Goal: Check status: Check status

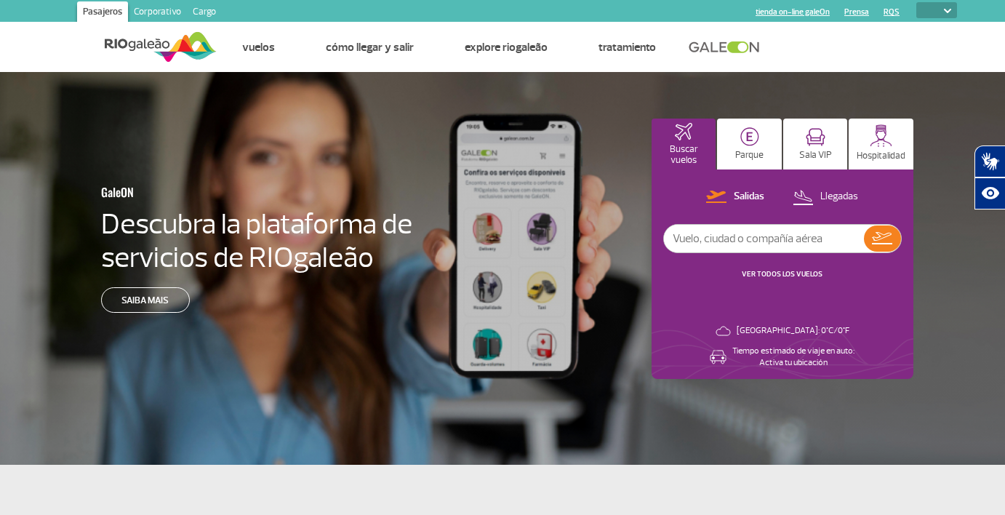
select select
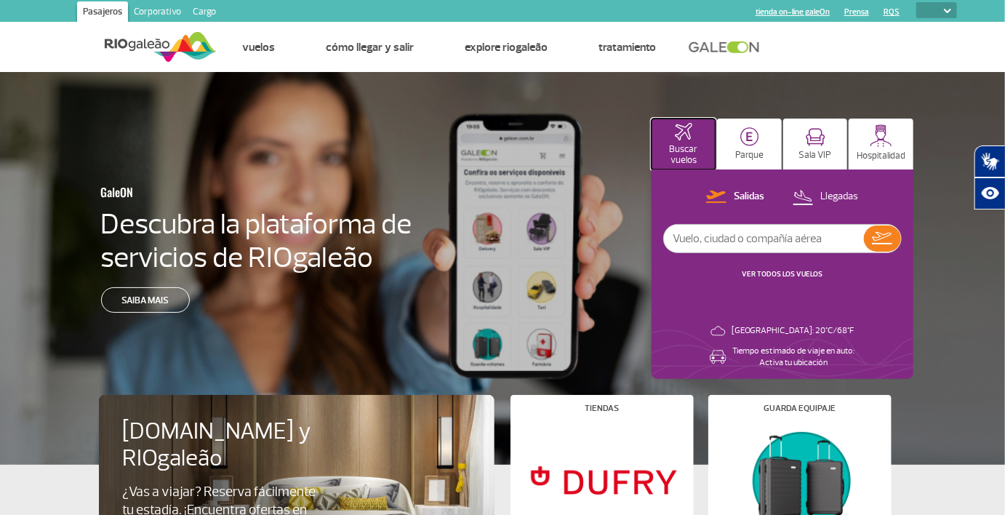
click at [682, 140] on img at bounding box center [683, 131] width 17 height 17
click at [841, 195] on p "Llegadas" at bounding box center [839, 197] width 38 height 14
click at [784, 272] on link "VER TODOS LOS VUELOS" at bounding box center [782, 273] width 81 height 9
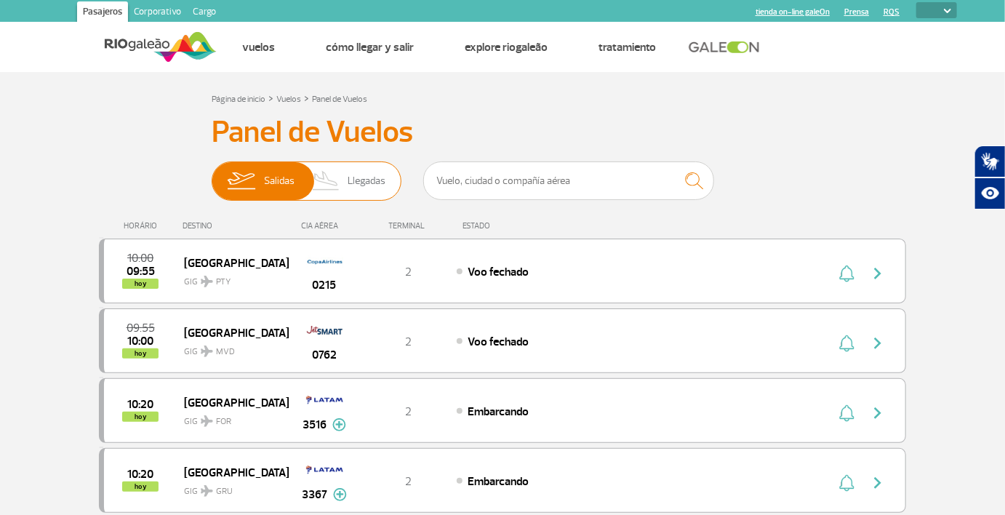
click at [354, 175] on span "Llegadas" at bounding box center [367, 181] width 38 height 38
click at [212, 174] on input "[PERSON_NAME]" at bounding box center [212, 174] width 0 height 0
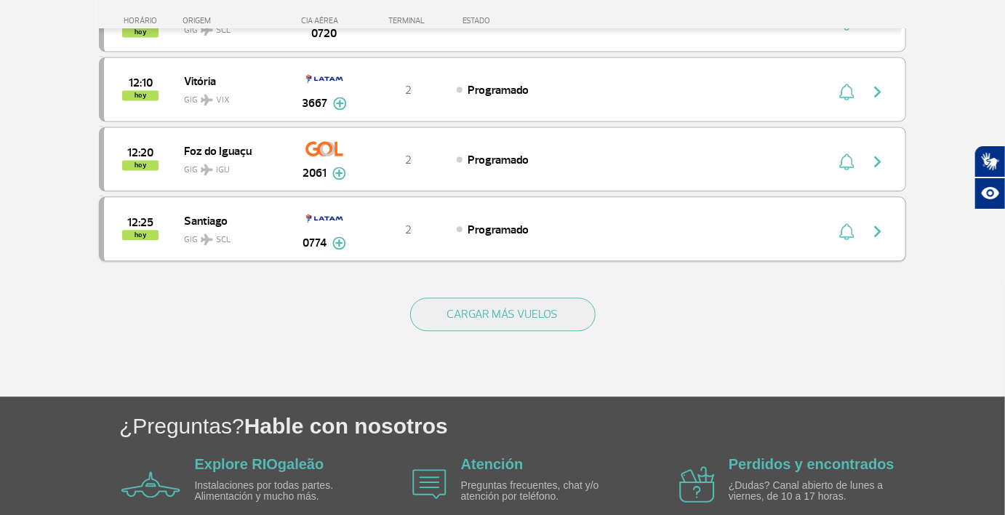
scroll to position [1443, 0]
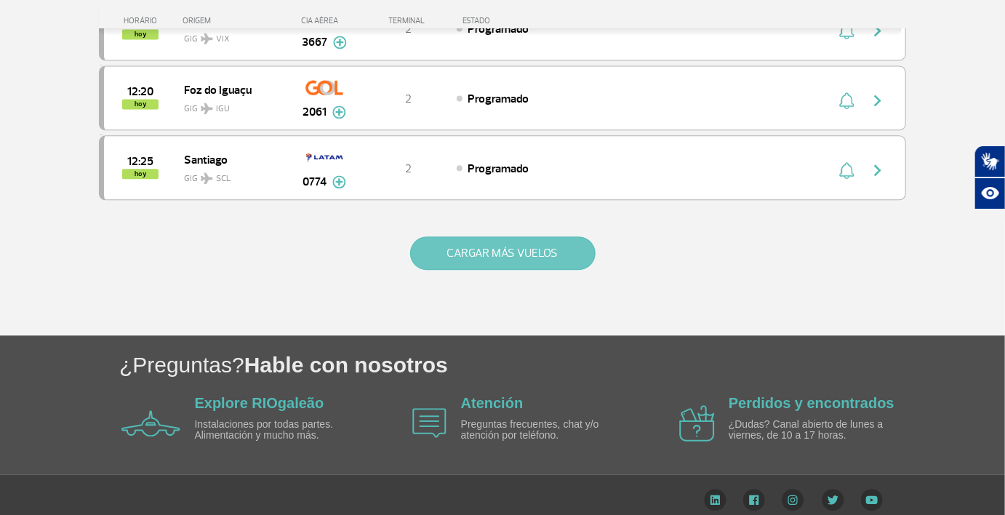
click at [564, 248] on button "CARGAR MÁS VUELOS" at bounding box center [502, 252] width 185 height 33
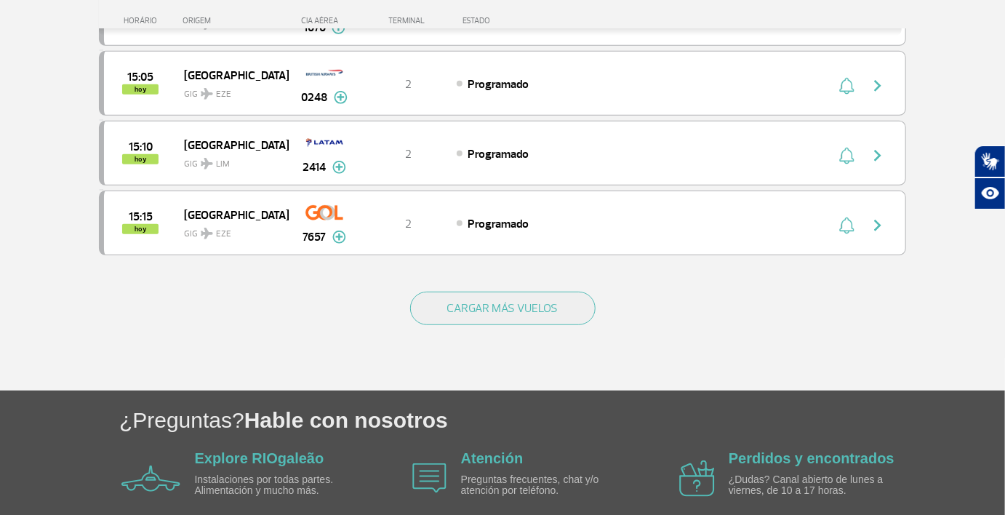
scroll to position [2828, 0]
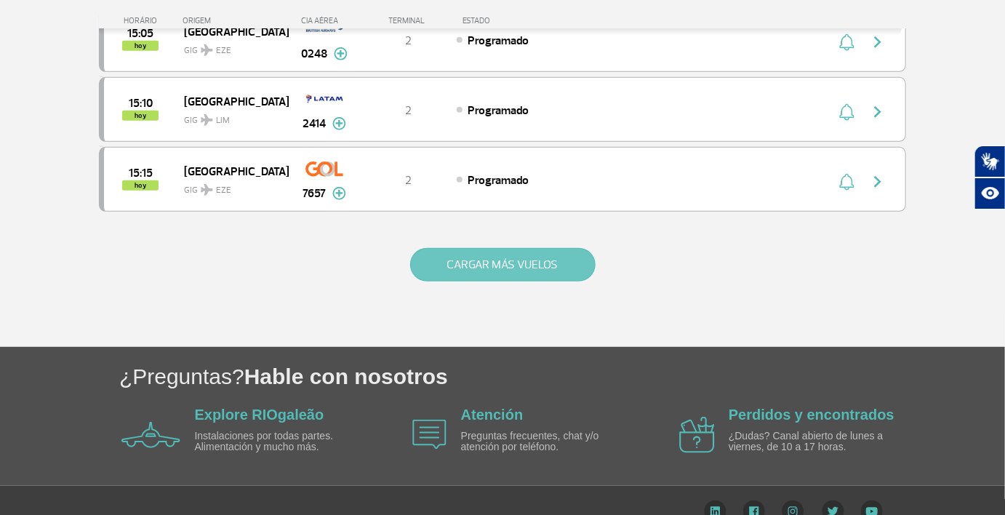
click at [532, 248] on button "CARGAR MÁS VUELOS" at bounding box center [502, 264] width 185 height 33
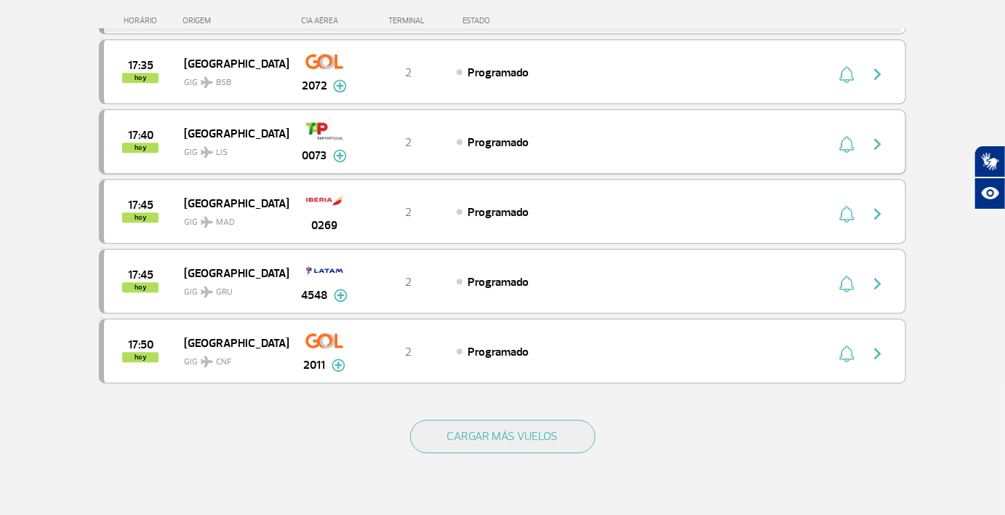
scroll to position [4065, 0]
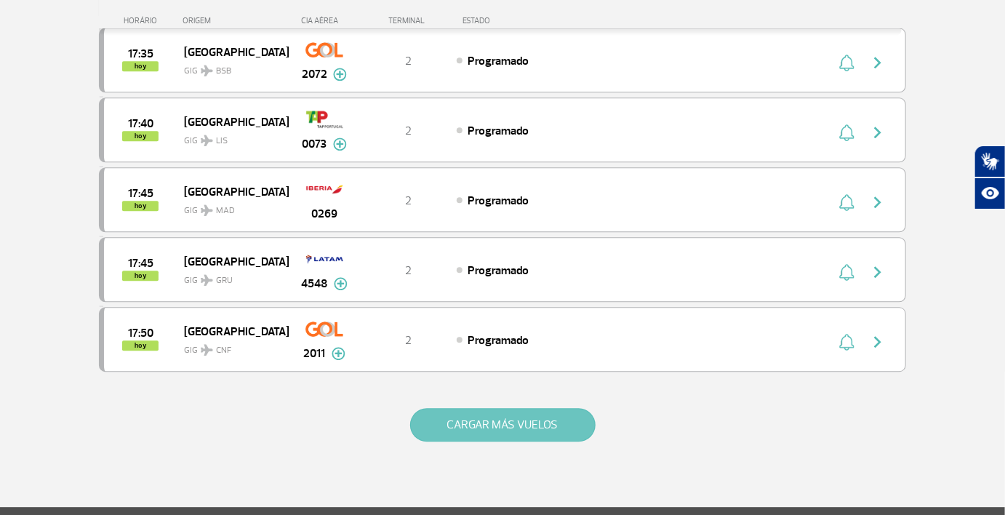
click at [506, 408] on button "CARGAR MÁS VUELOS" at bounding box center [502, 424] width 185 height 33
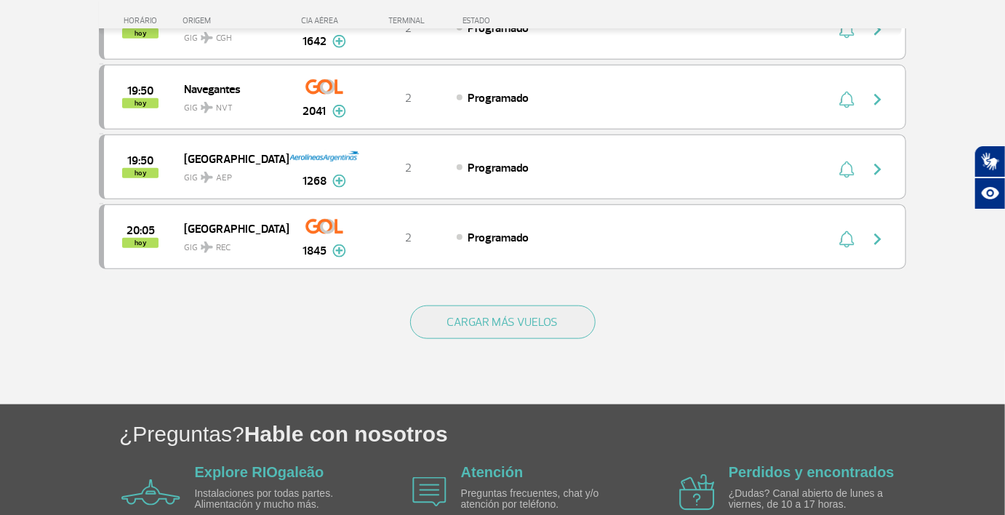
scroll to position [5598, 0]
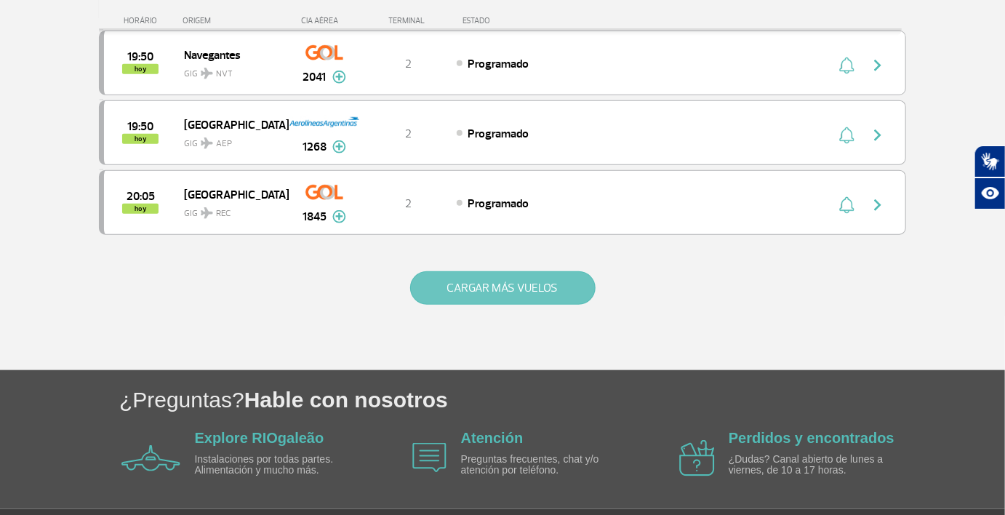
click at [517, 271] on button "CARGAR MÁS VUELOS" at bounding box center [502, 287] width 185 height 33
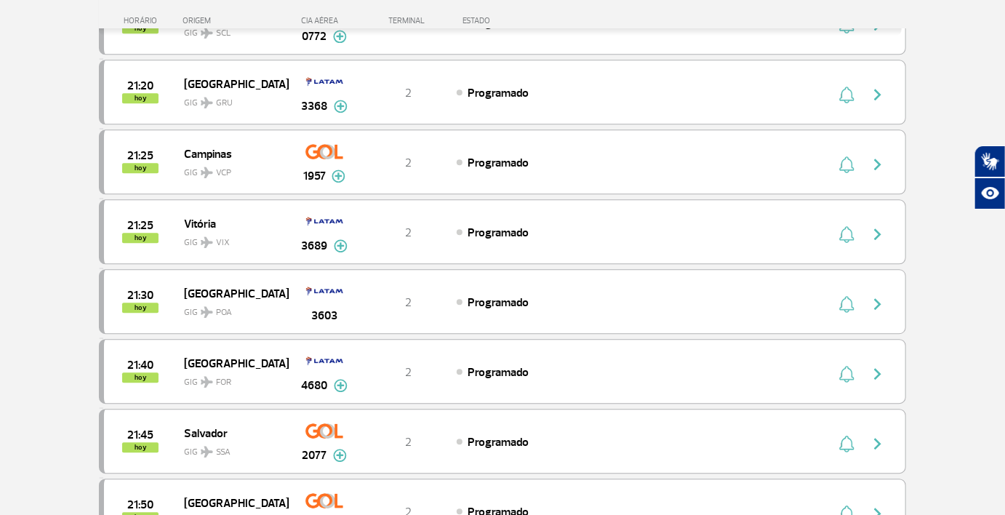
scroll to position [6983, 0]
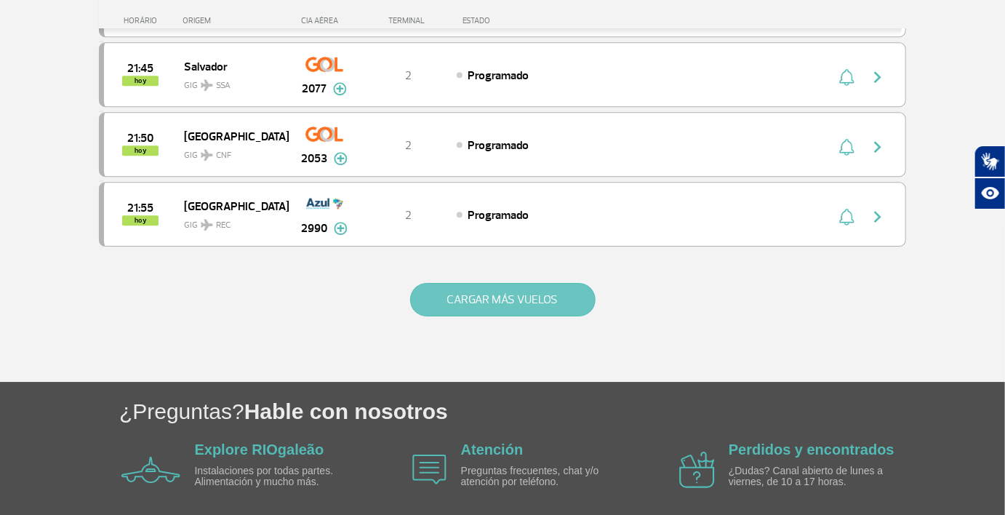
click at [522, 283] on button "CARGAR MÁS VUELOS" at bounding box center [502, 299] width 185 height 33
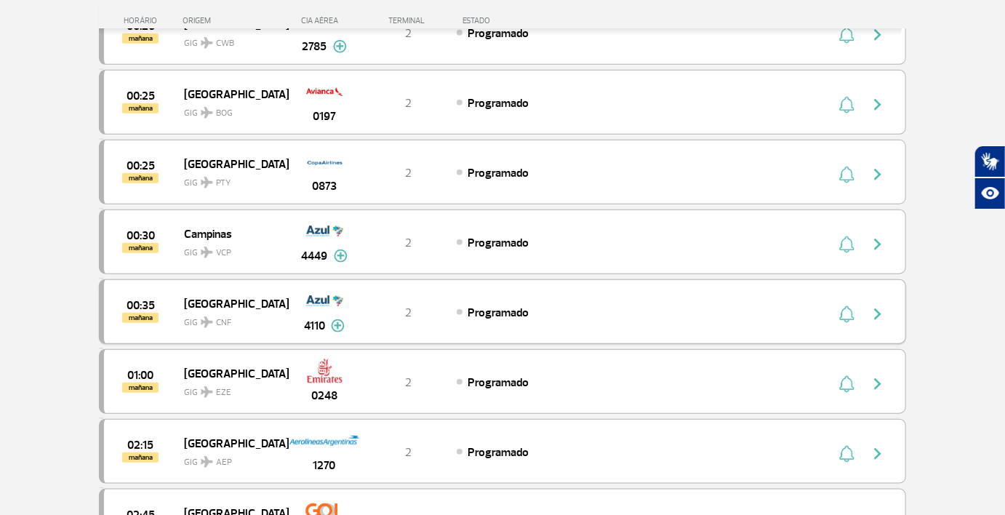
scroll to position [8368, 0]
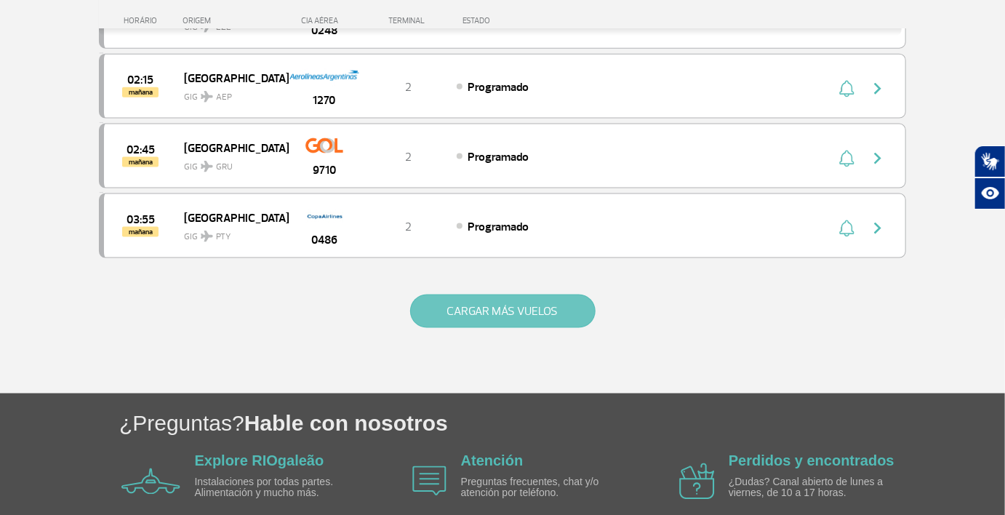
click at [522, 295] on button "CARGAR MÁS VUELOS" at bounding box center [502, 311] width 185 height 33
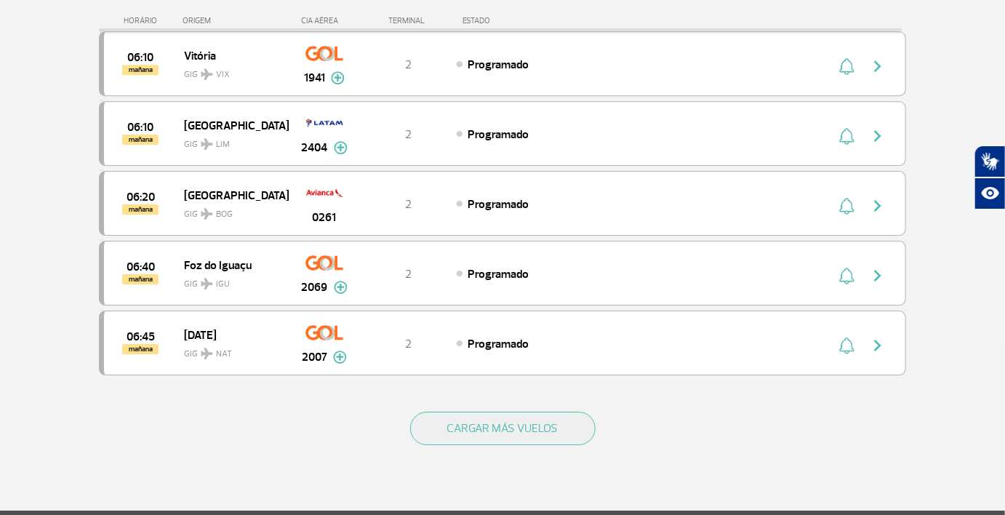
scroll to position [9677, 0]
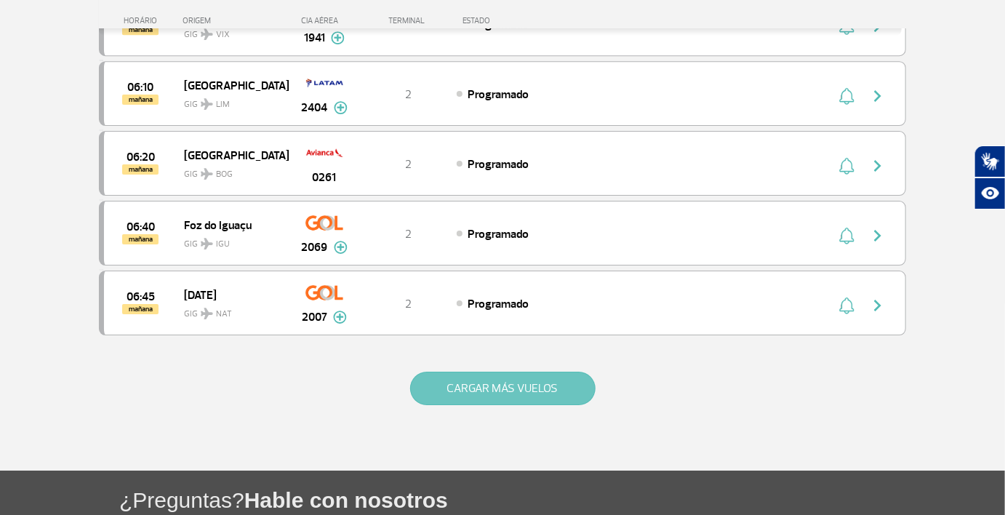
click at [506, 372] on button "CARGAR MÁS VUELOS" at bounding box center [502, 388] width 185 height 33
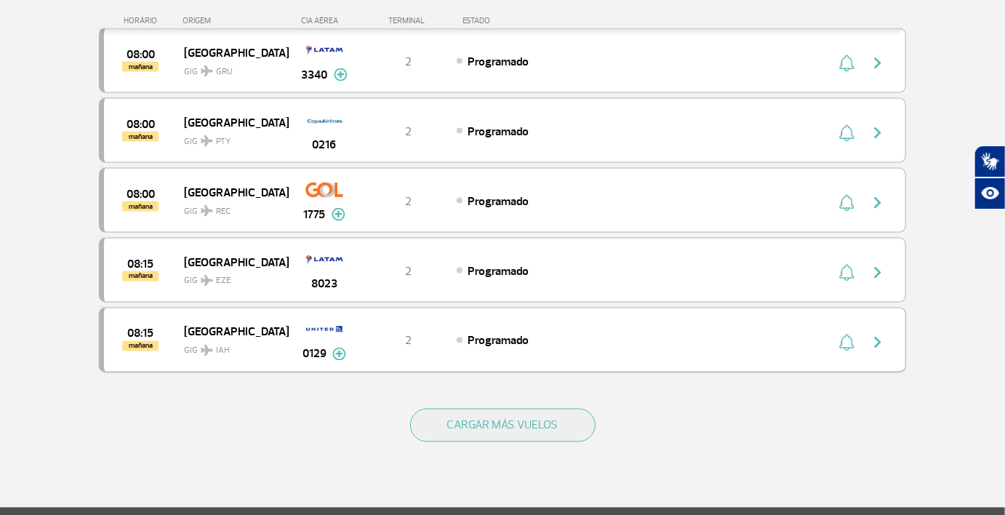
scroll to position [10983, 0]
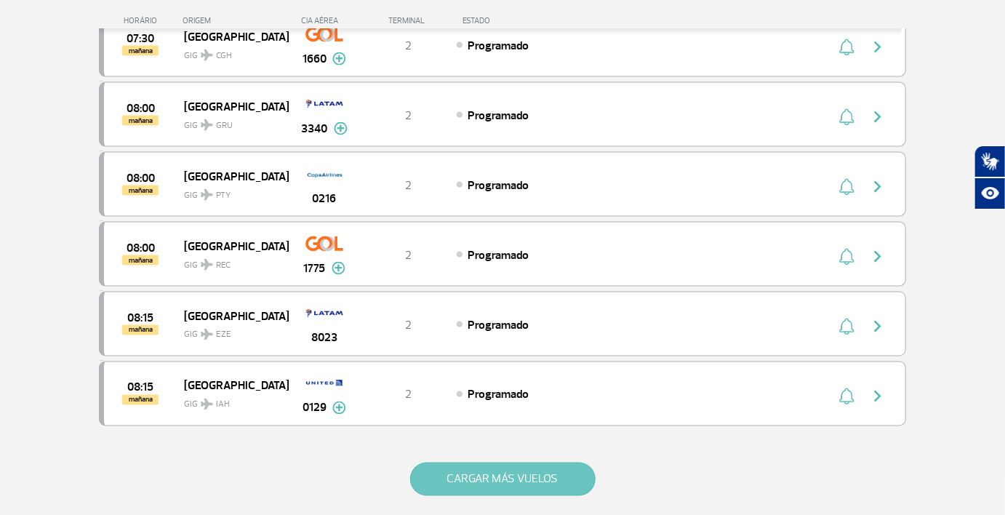
click at [492, 463] on button "CARGAR MÁS VUELOS" at bounding box center [502, 479] width 185 height 33
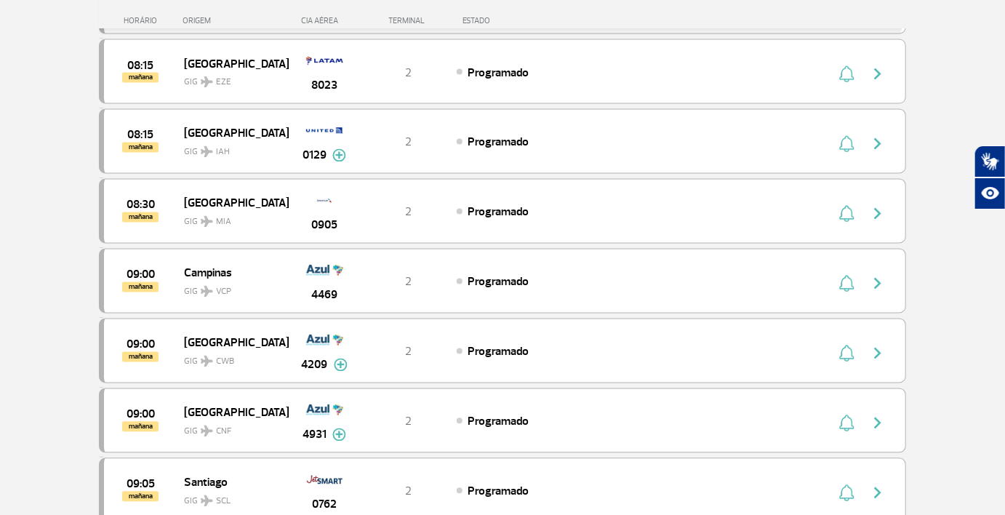
scroll to position [11151, 0]
